Goal: Task Accomplishment & Management: Manage account settings

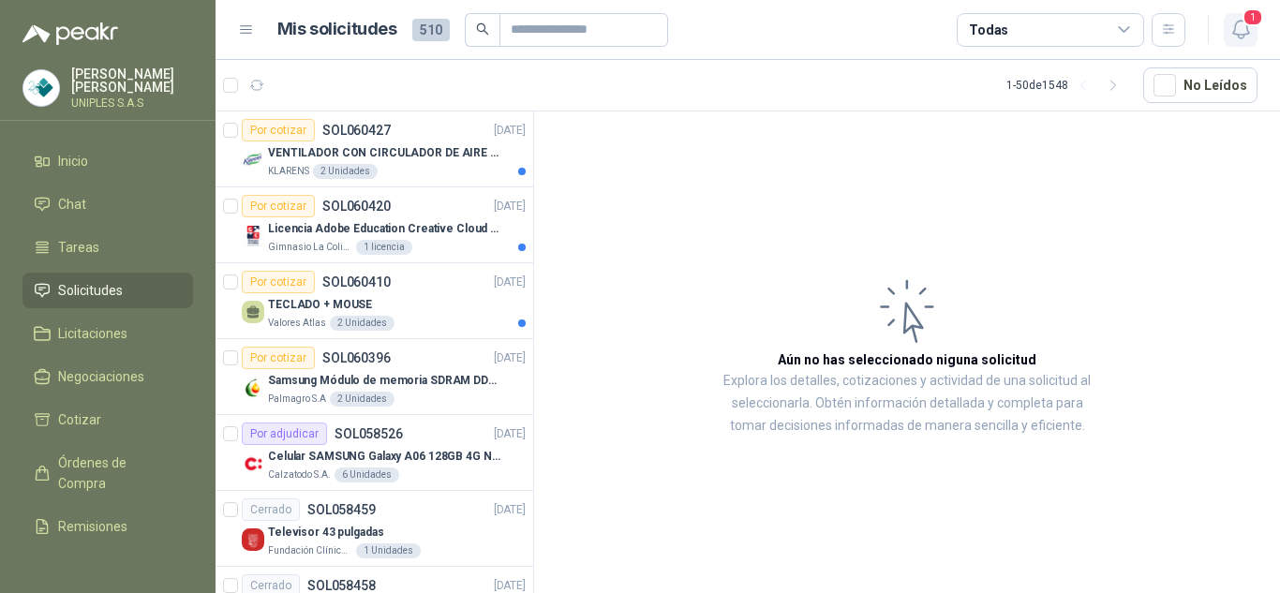
click at [1241, 22] on icon "button" at bounding box center [1240, 29] width 23 height 23
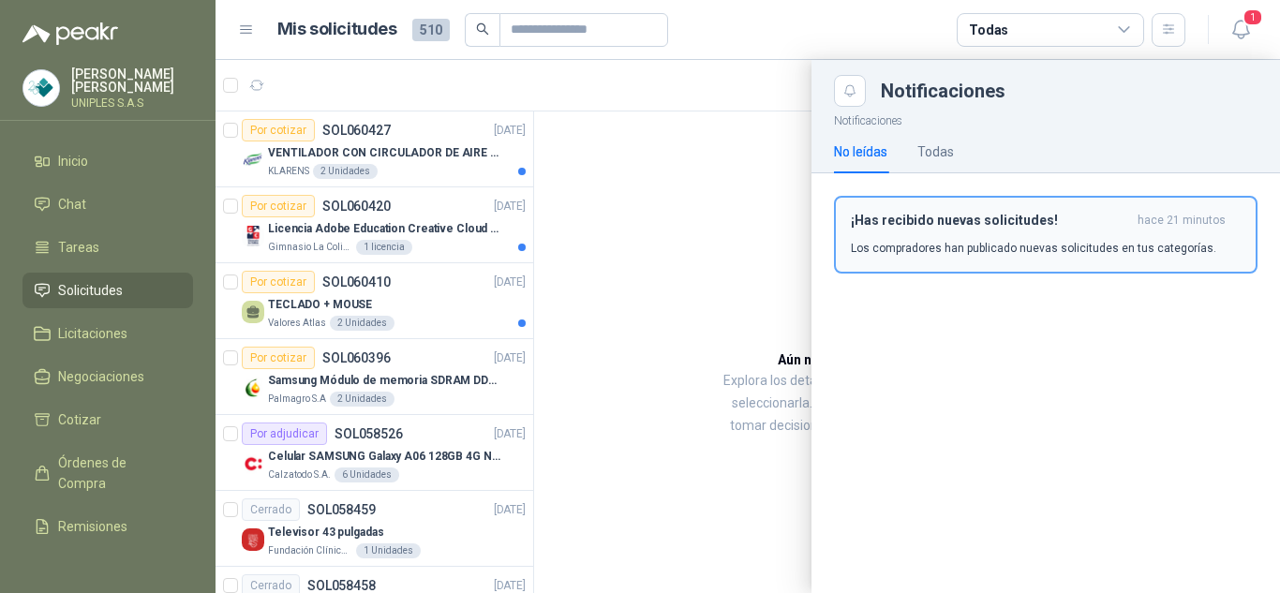
click at [985, 224] on h3 "¡Has recibido nuevas solicitudes!" at bounding box center [990, 221] width 279 height 16
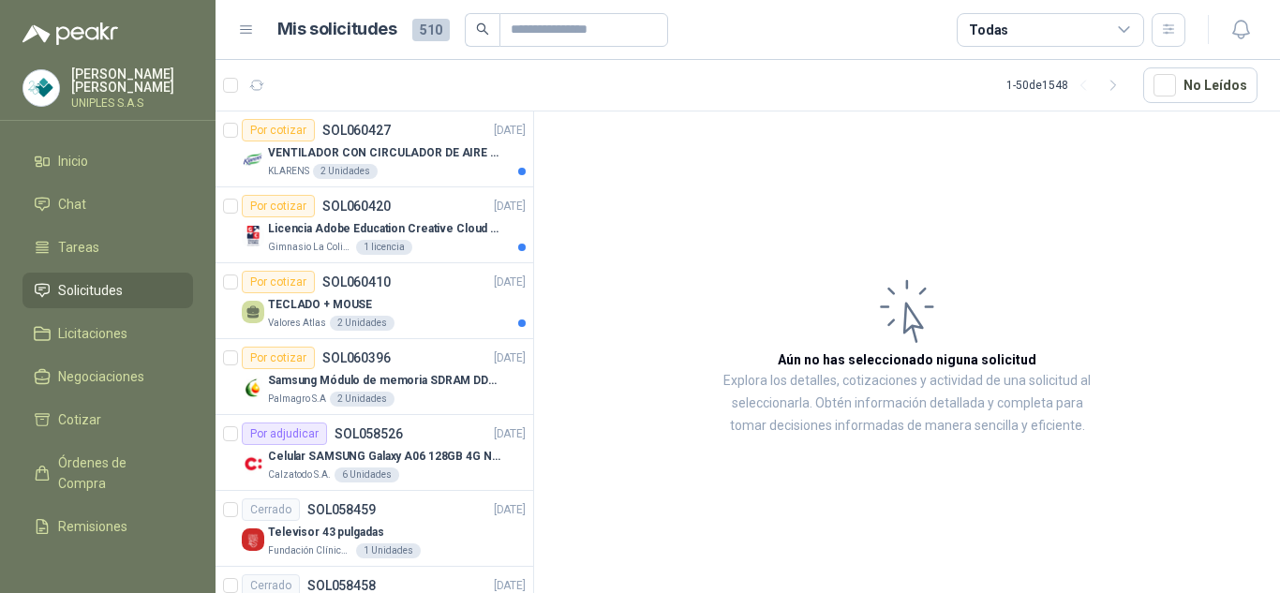
click at [1125, 30] on icon at bounding box center [1124, 29] width 10 height 5
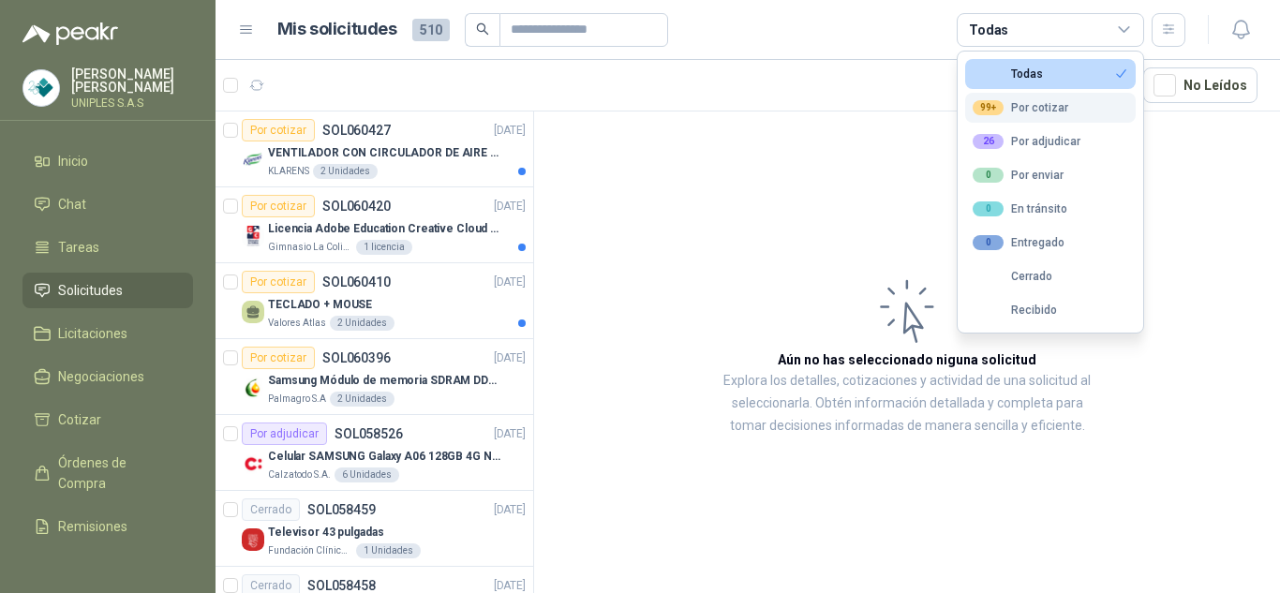
click at [1049, 106] on div "99+ Por cotizar" at bounding box center [1020, 107] width 96 height 15
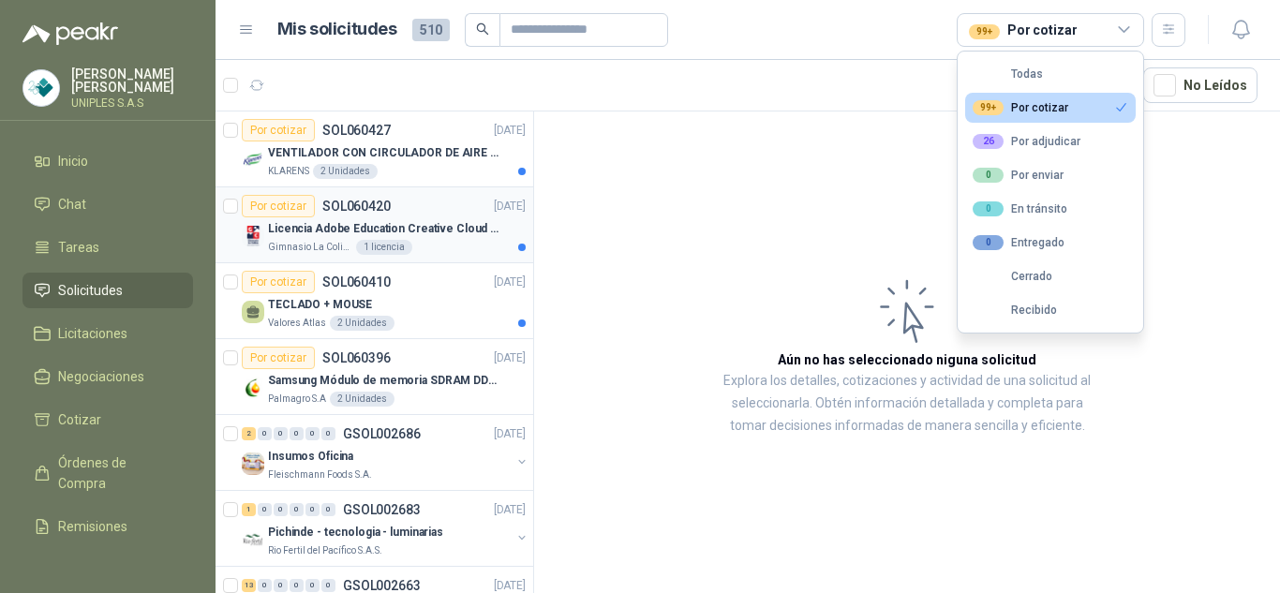
click at [359, 201] on p "SOL060420" at bounding box center [356, 206] width 68 height 13
